Goal: Transaction & Acquisition: Purchase product/service

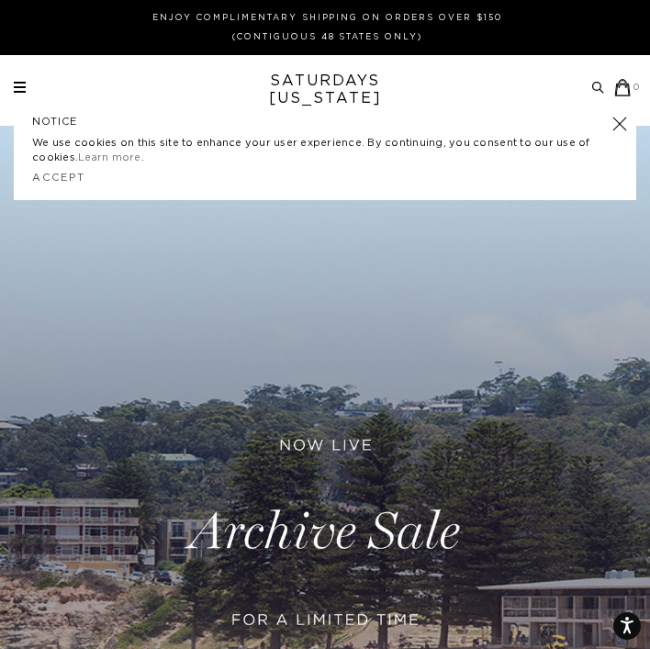
click at [38, 86] on div "Archive Sale Men's Tees Shirts Shorts Swim Knitwear Pants Sweats" at bounding box center [327, 87] width 627 height 17
click at [28, 85] on div "Archive Sale Men's Tees Shirts Shorts Swim Knitwear Pants Sweats" at bounding box center [327, 87] width 627 height 17
click at [20, 85] on link at bounding box center [20, 87] width 12 height 11
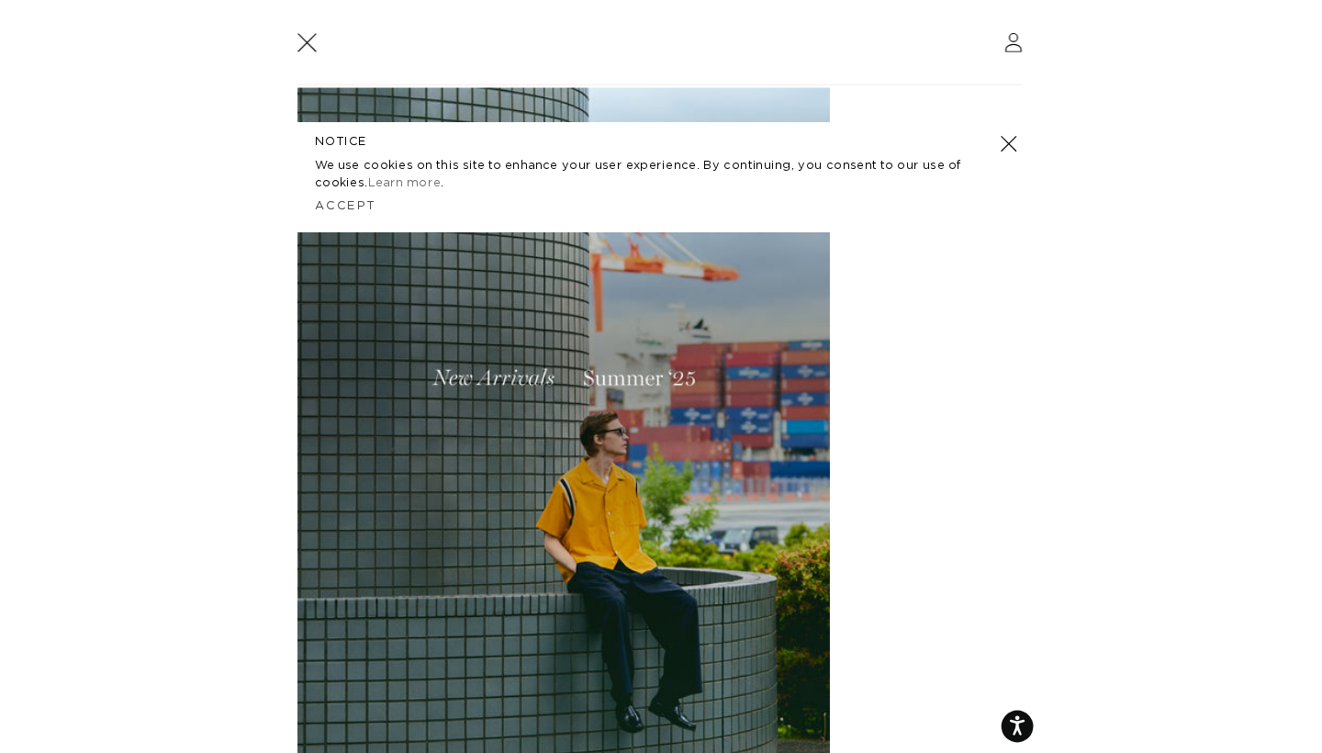
scroll to position [232, 0]
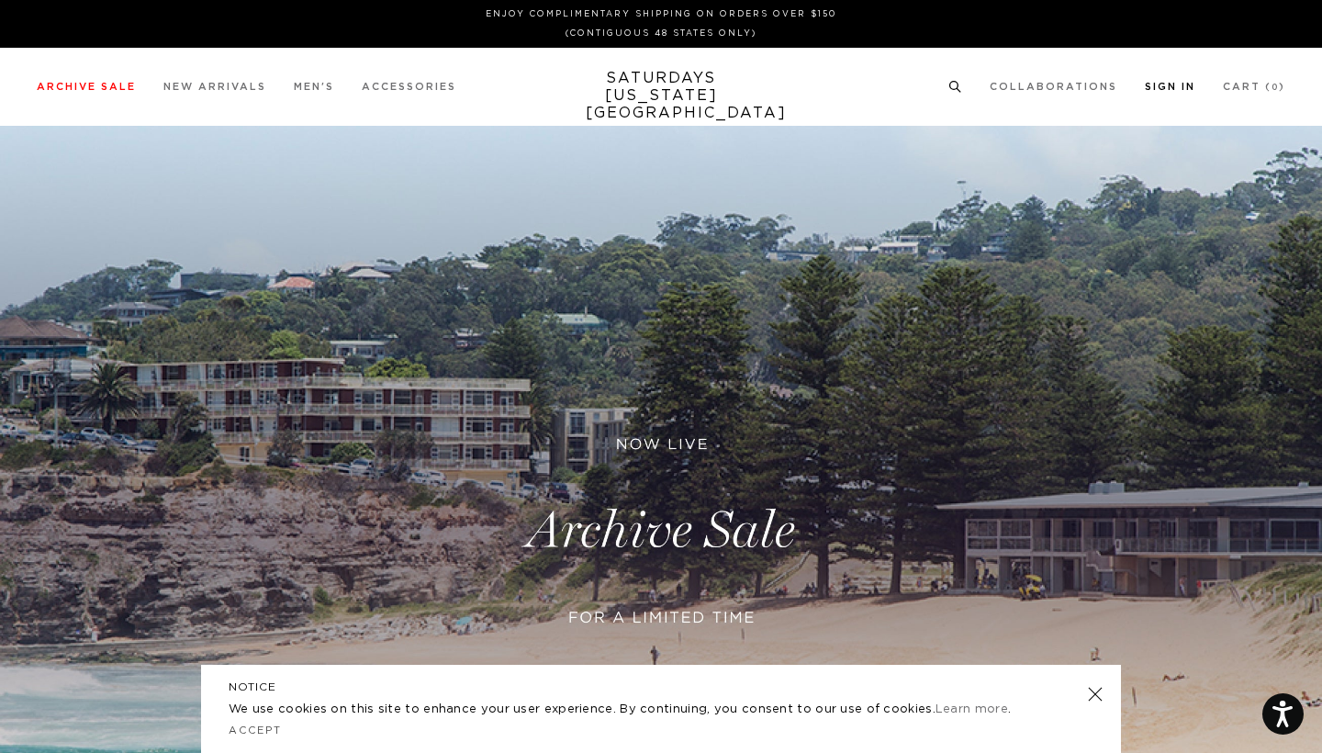
click at [1194, 87] on link "Sign In" at bounding box center [1170, 87] width 51 height 10
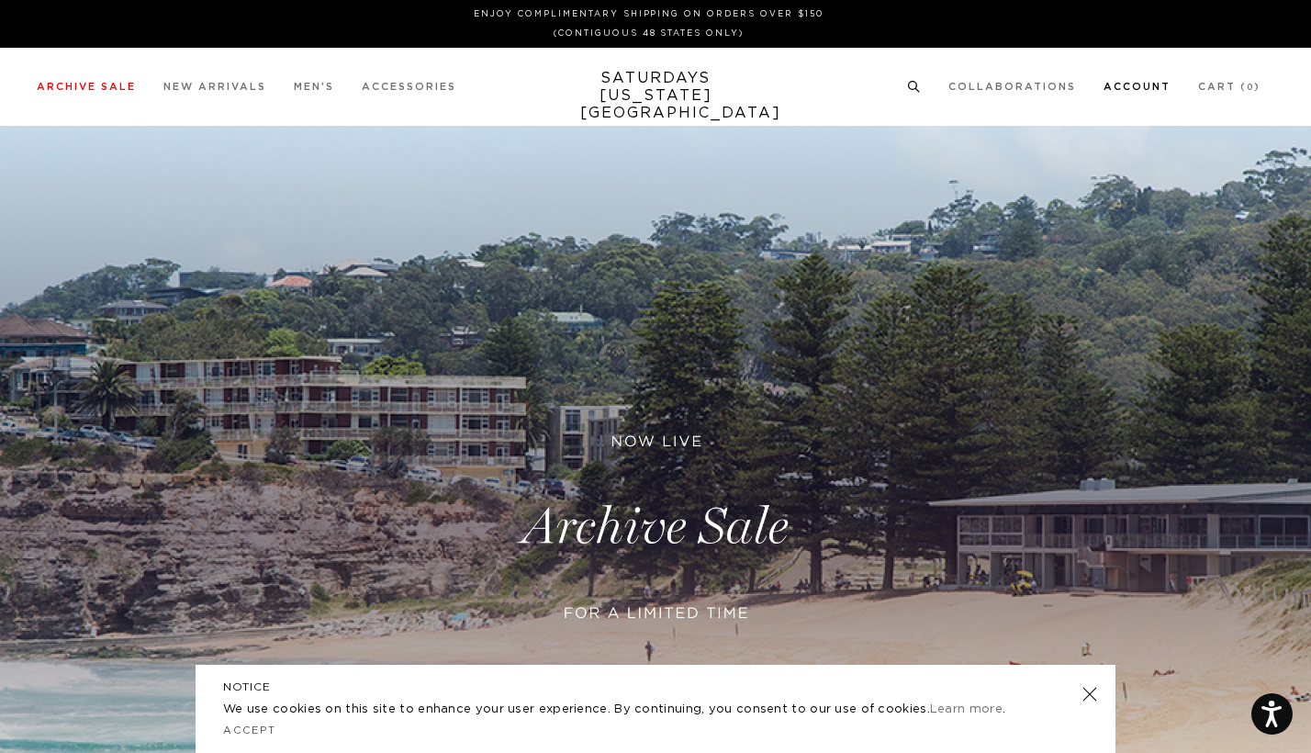
click at [1141, 80] on li "Account" at bounding box center [1137, 86] width 67 height 17
click at [1141, 84] on link "Account" at bounding box center [1137, 87] width 67 height 10
click at [1152, 84] on link "Account" at bounding box center [1137, 87] width 67 height 10
click at [1168, 90] on link "Account" at bounding box center [1137, 87] width 67 height 10
click at [917, 82] on circle at bounding box center [913, 86] width 8 height 8
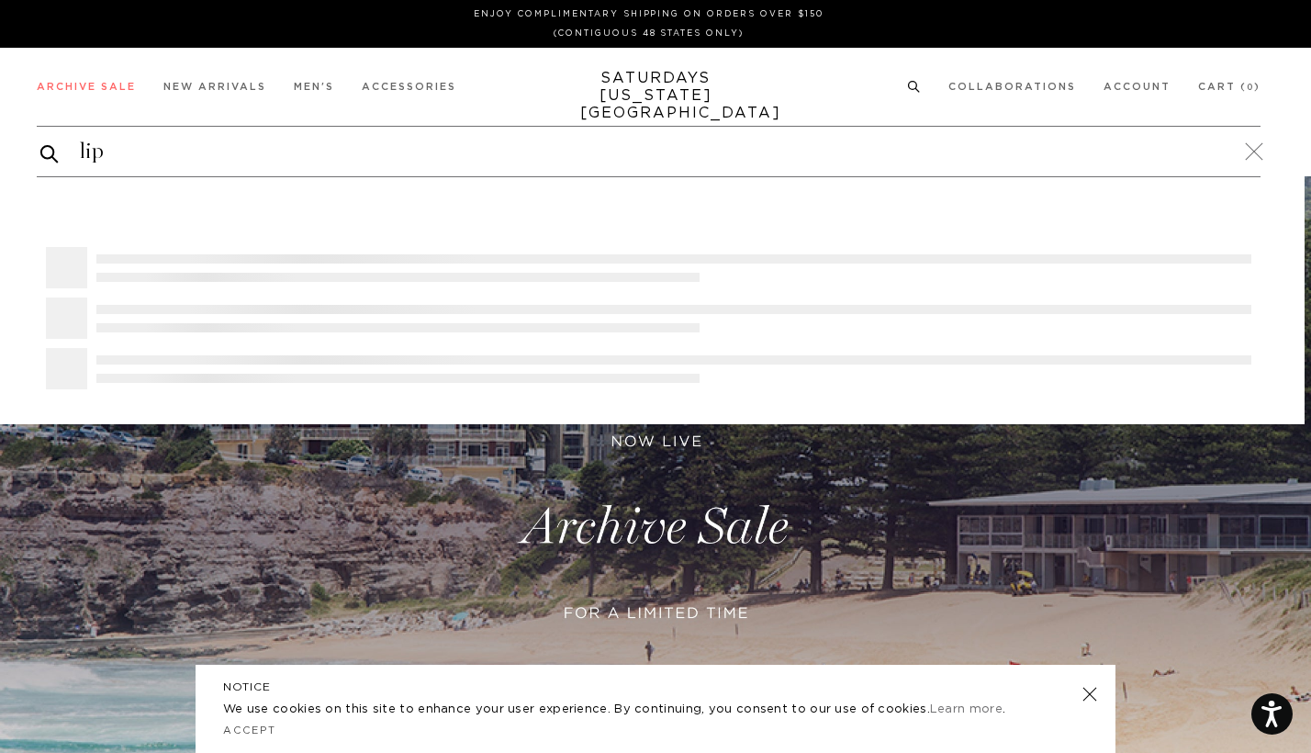
type input "lip"
click at [50, 153] on button "submit" at bounding box center [49, 153] width 18 height 23
